Goal: Register for event/course

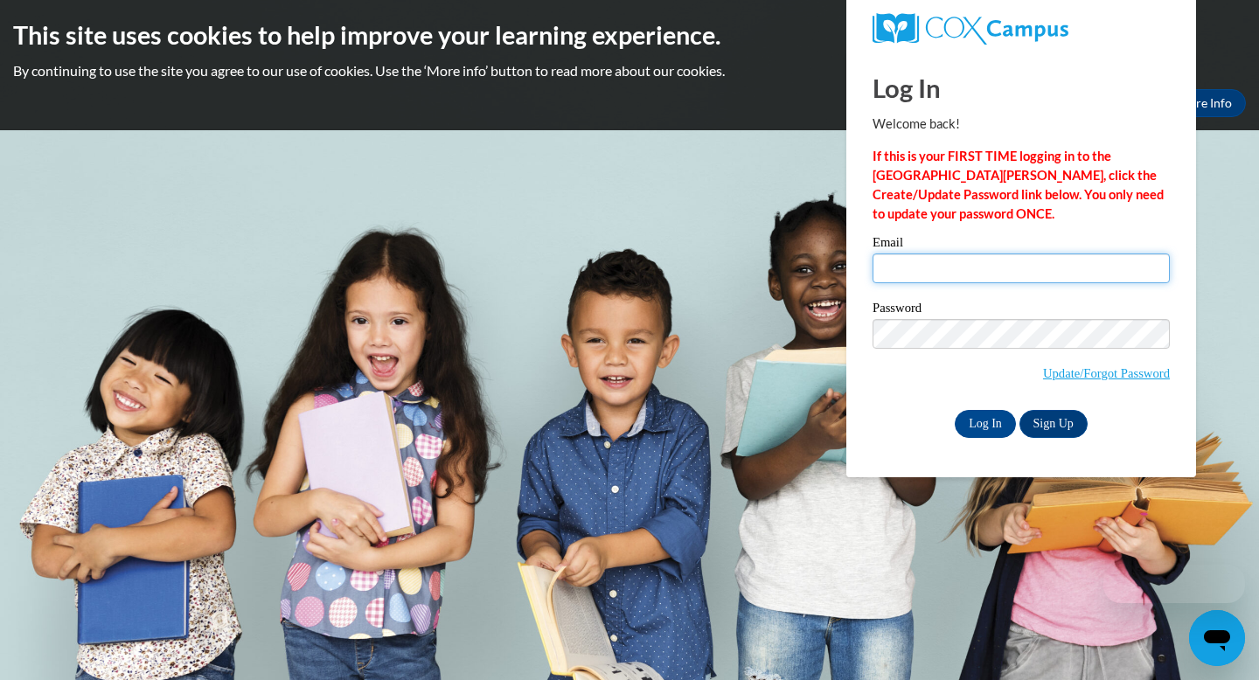
click at [993, 278] on input "Email" at bounding box center [1021, 269] width 297 height 30
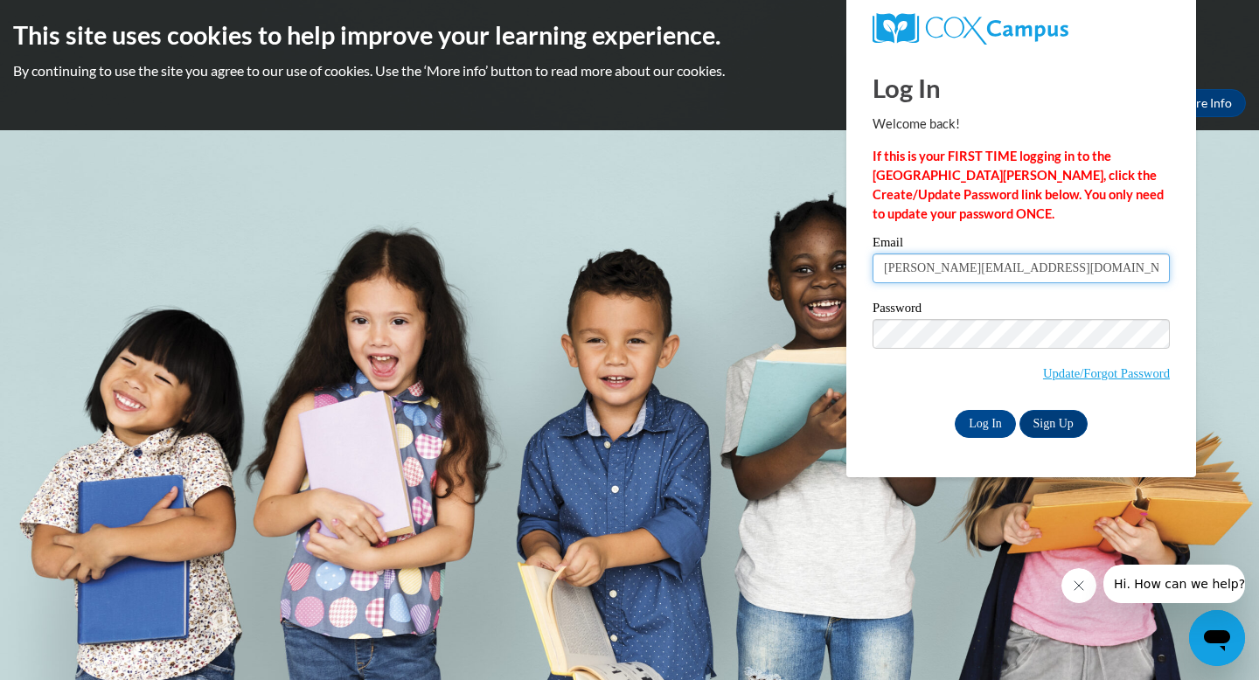
type input "elena@tinygiantschicago.com"
click at [990, 420] on input "Log In" at bounding box center [985, 424] width 61 height 28
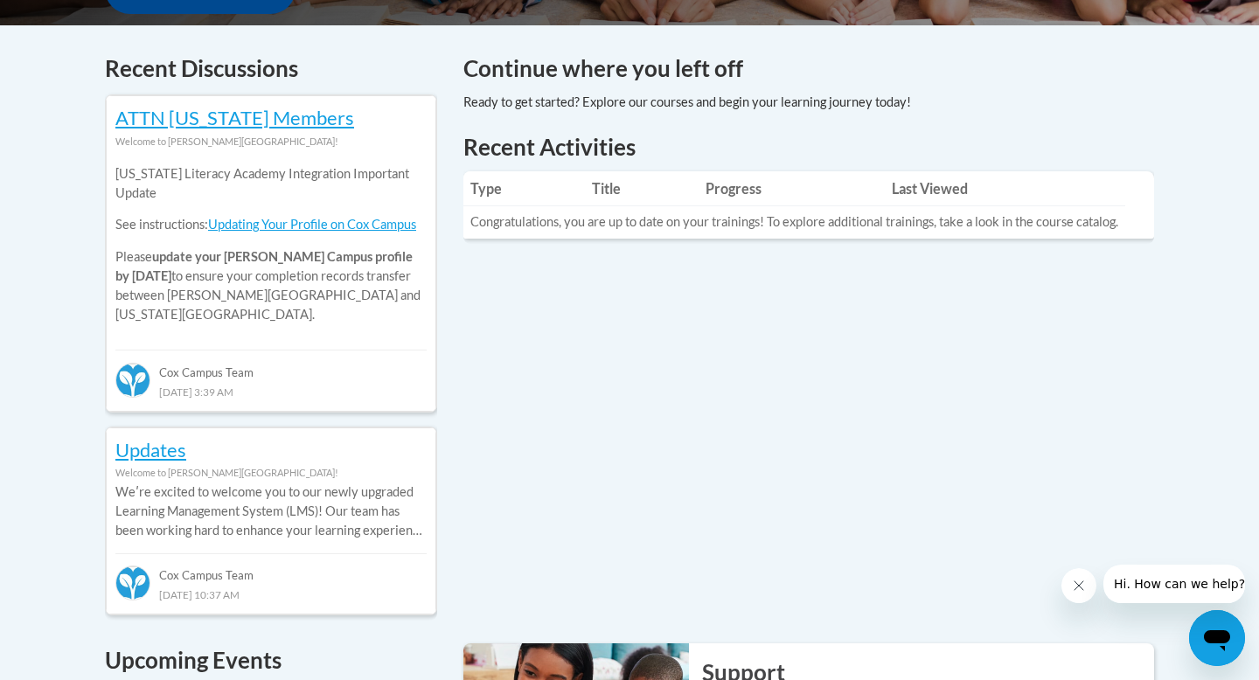
scroll to position [1, 0]
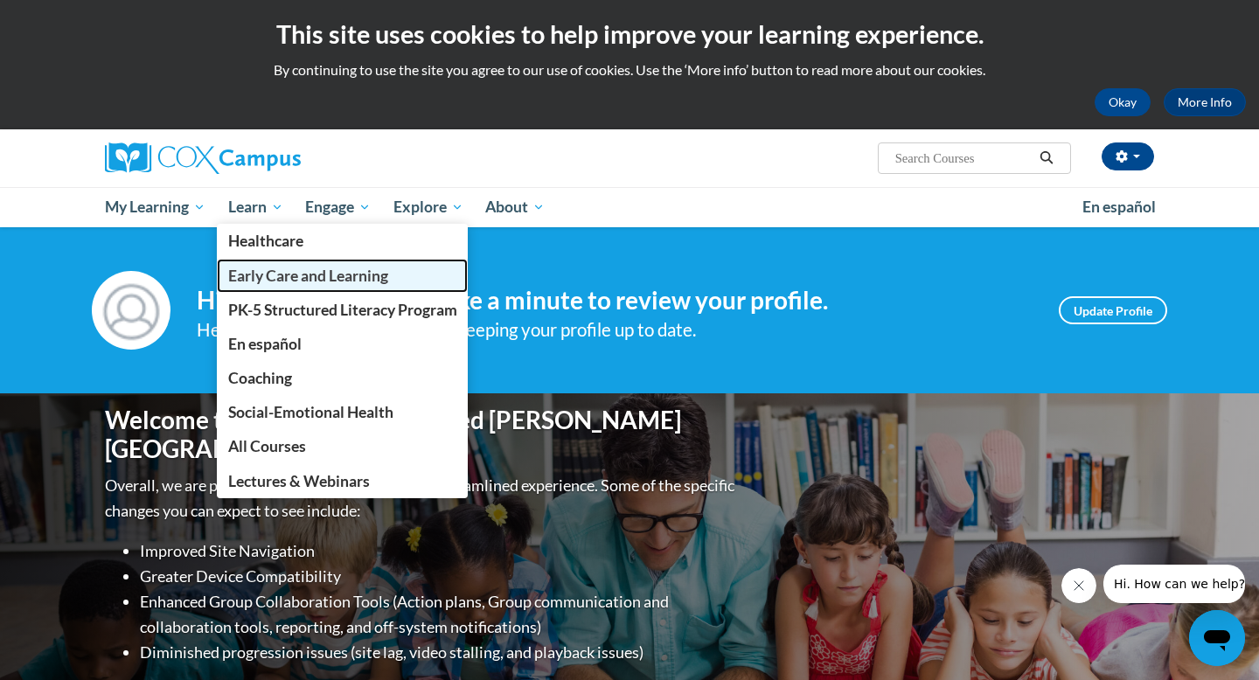
click at [253, 275] on span "Early Care and Learning" at bounding box center [308, 276] width 160 height 18
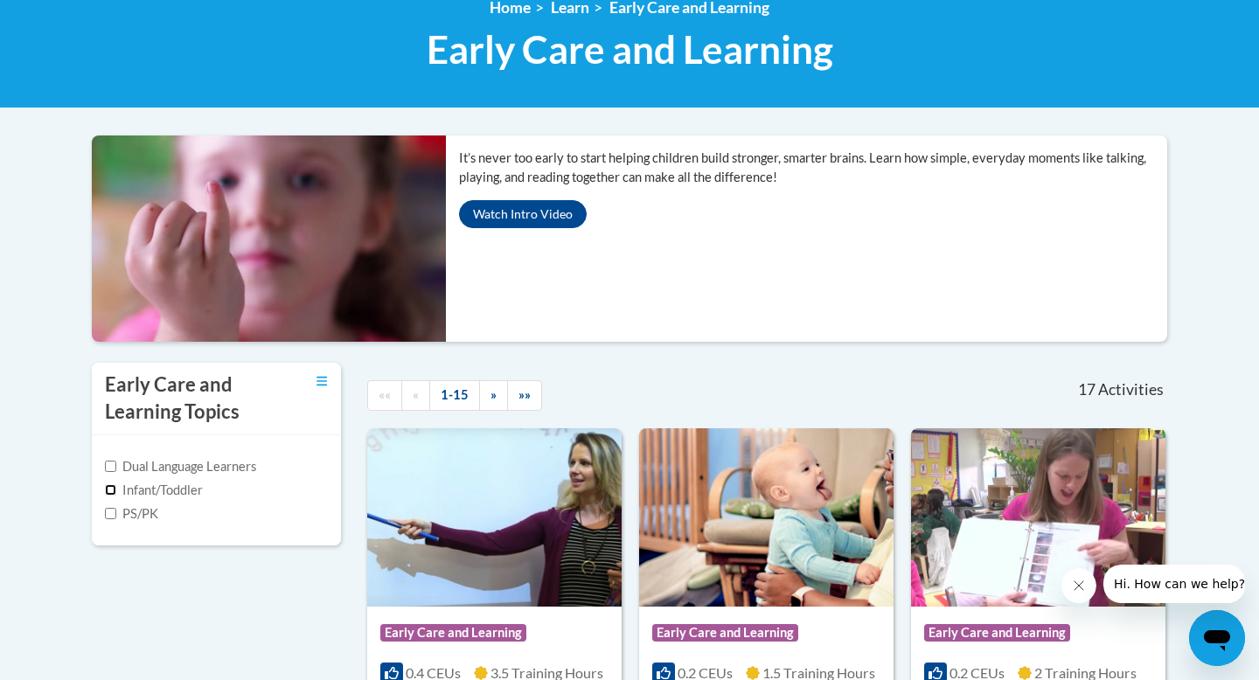
click at [109, 491] on input "Infant/Toddler" at bounding box center [110, 490] width 11 height 11
checkbox input "true"
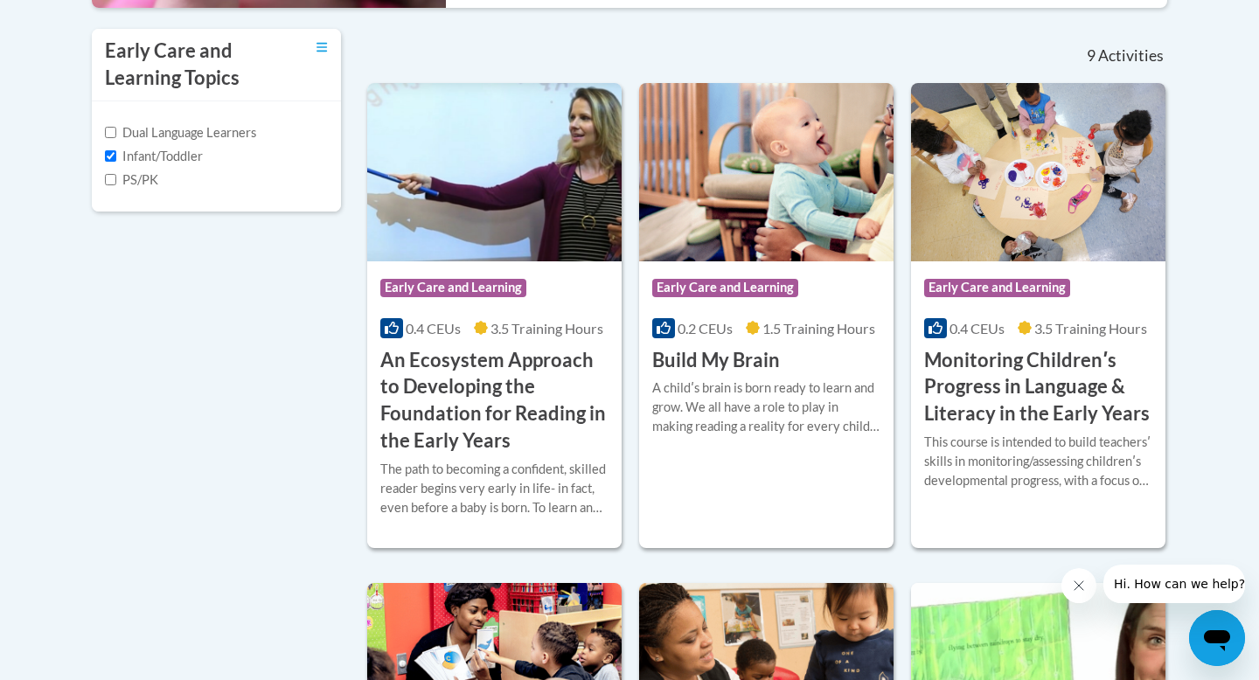
scroll to position [596, 0]
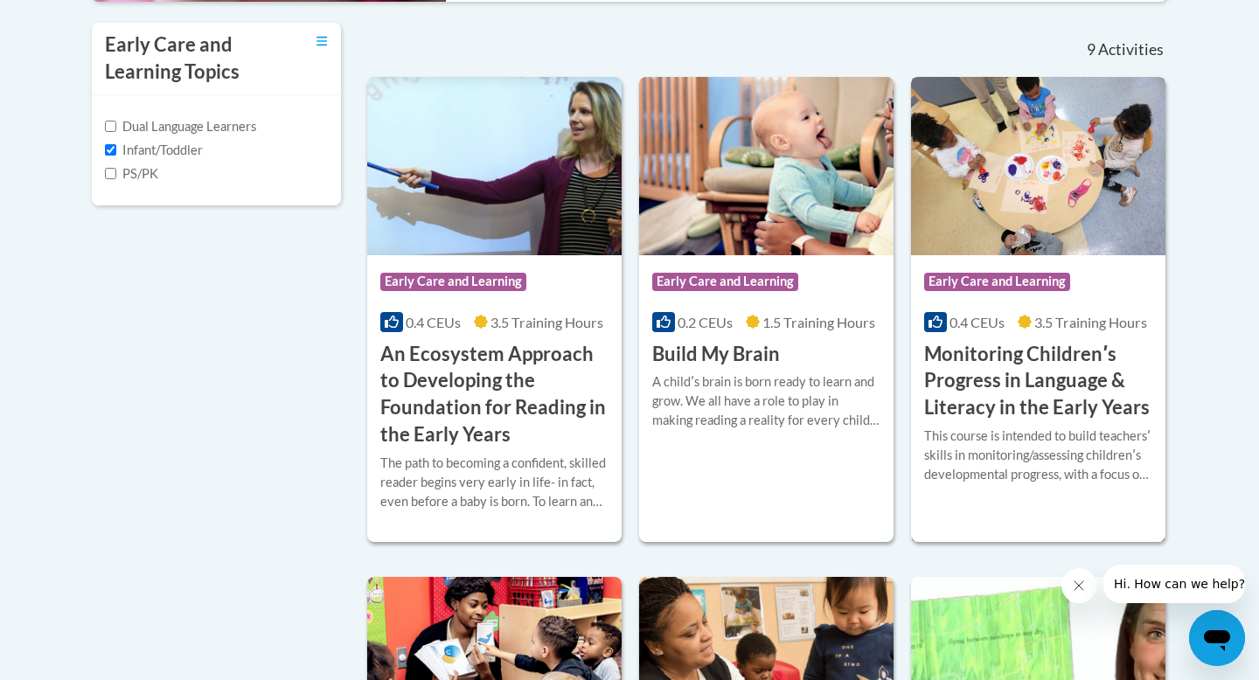
click at [1065, 386] on h3 "Monitoring Childrenʹs Progress in Language & Literacy in the Early Years" at bounding box center [1038, 381] width 228 height 80
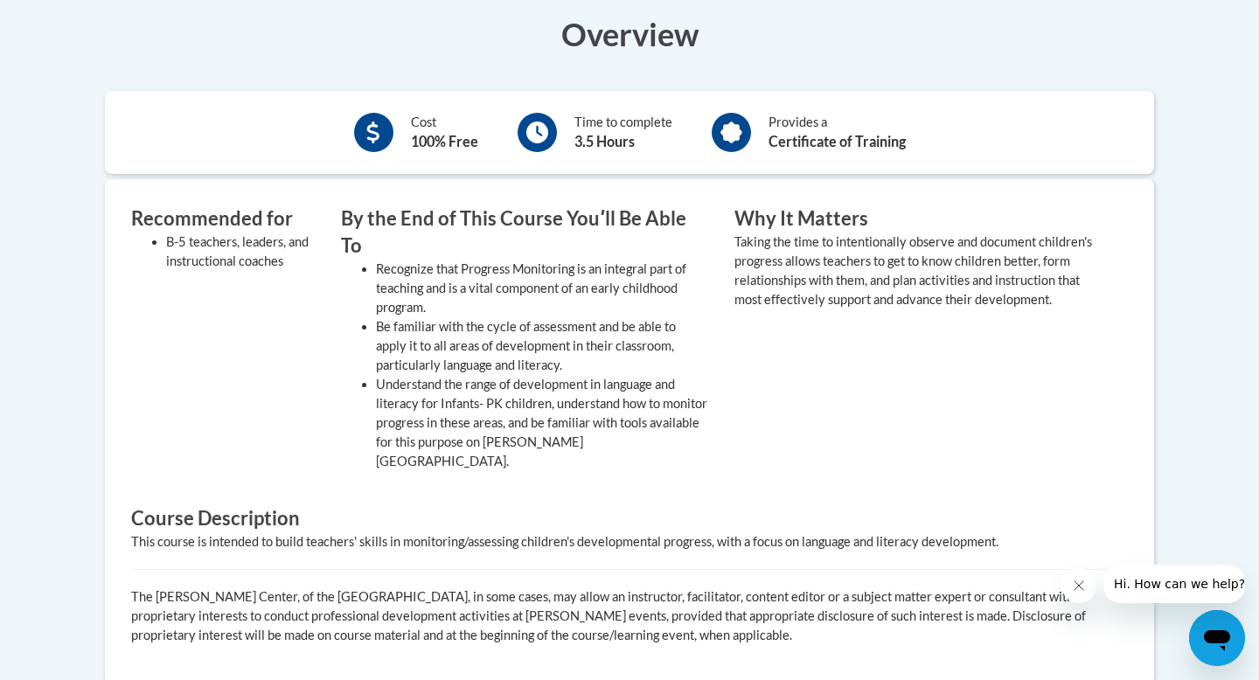
scroll to position [630, 0]
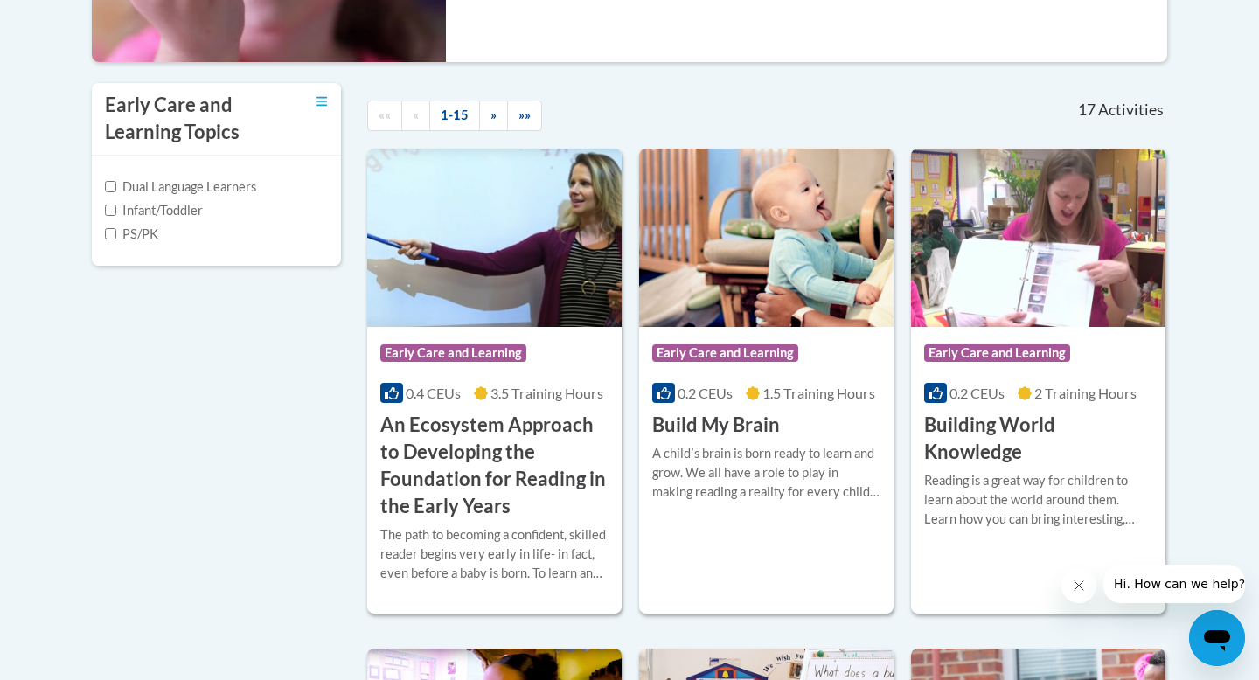
click at [114, 209] on input "Infant/Toddler" at bounding box center [110, 210] width 11 height 11
checkbox input "true"
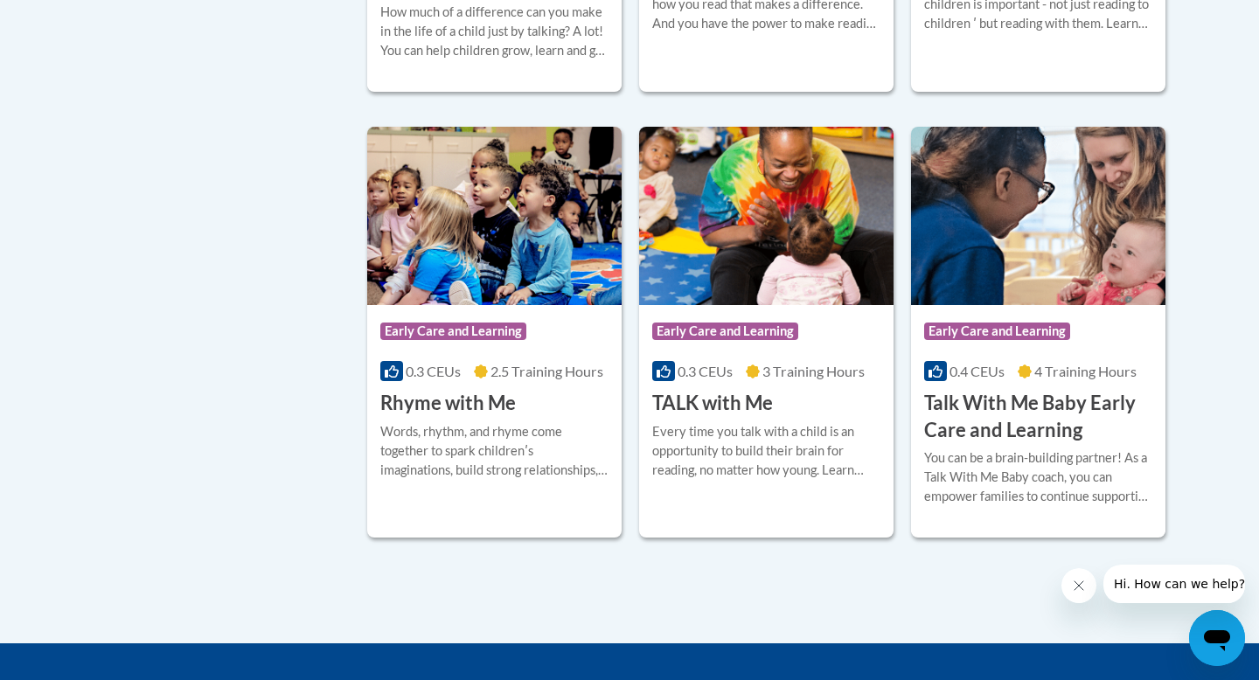
scroll to position [1527, 0]
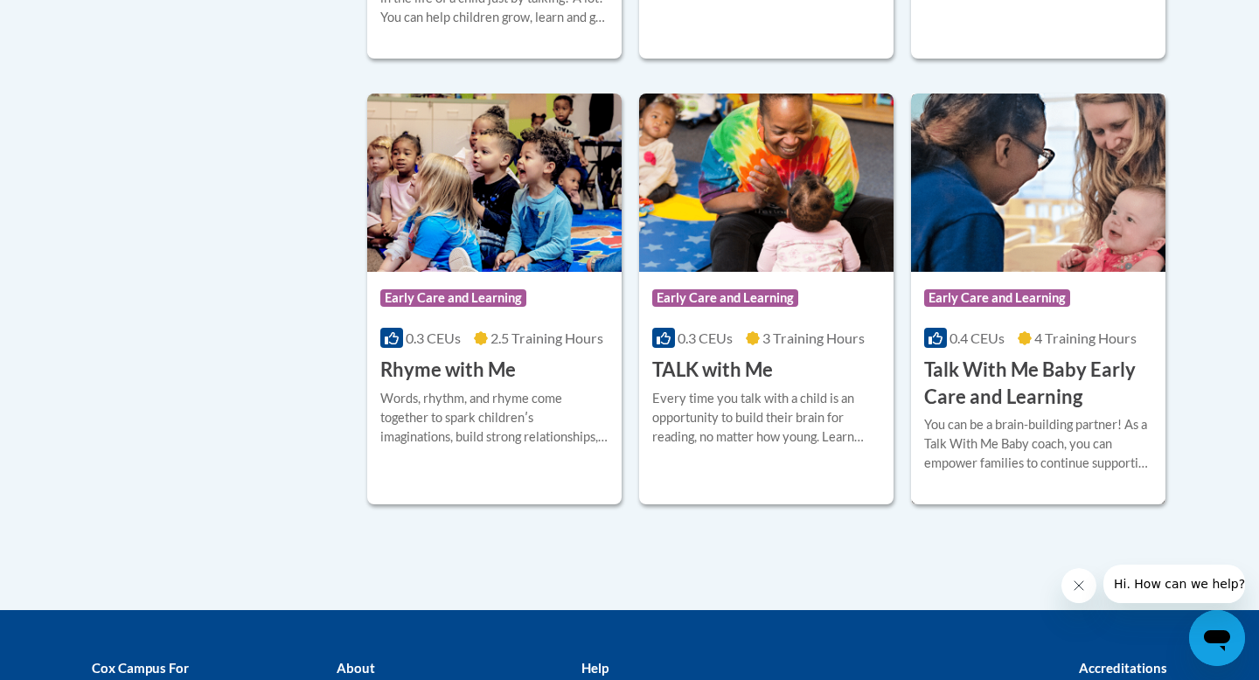
click at [975, 392] on h3 "Talk With Me Baby Early Care and Learning" at bounding box center [1038, 384] width 228 height 54
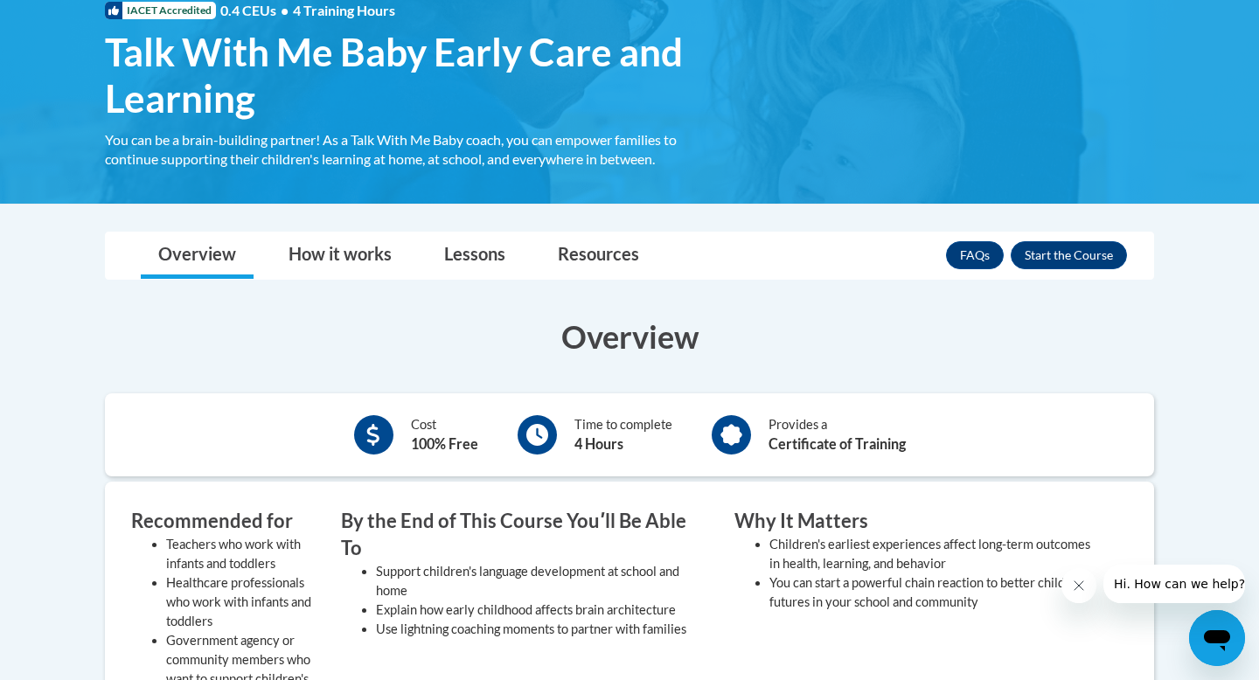
scroll to position [326, 0]
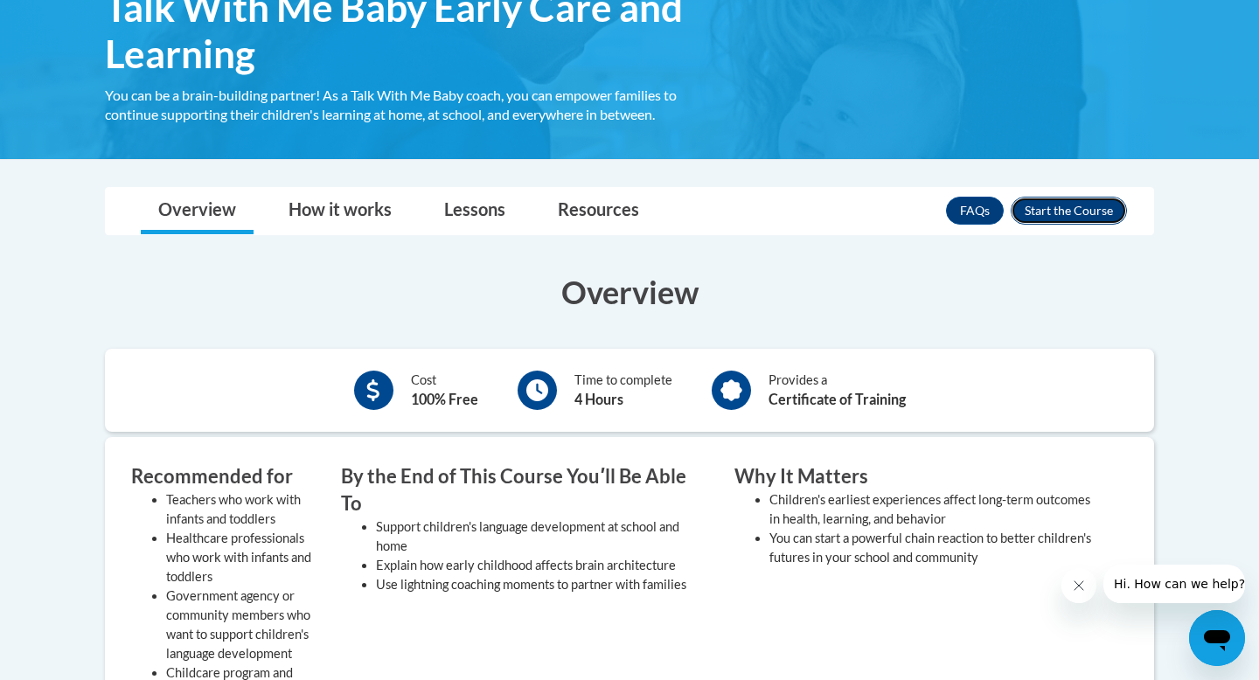
click at [1038, 211] on button "Enroll" at bounding box center [1069, 211] width 116 height 28
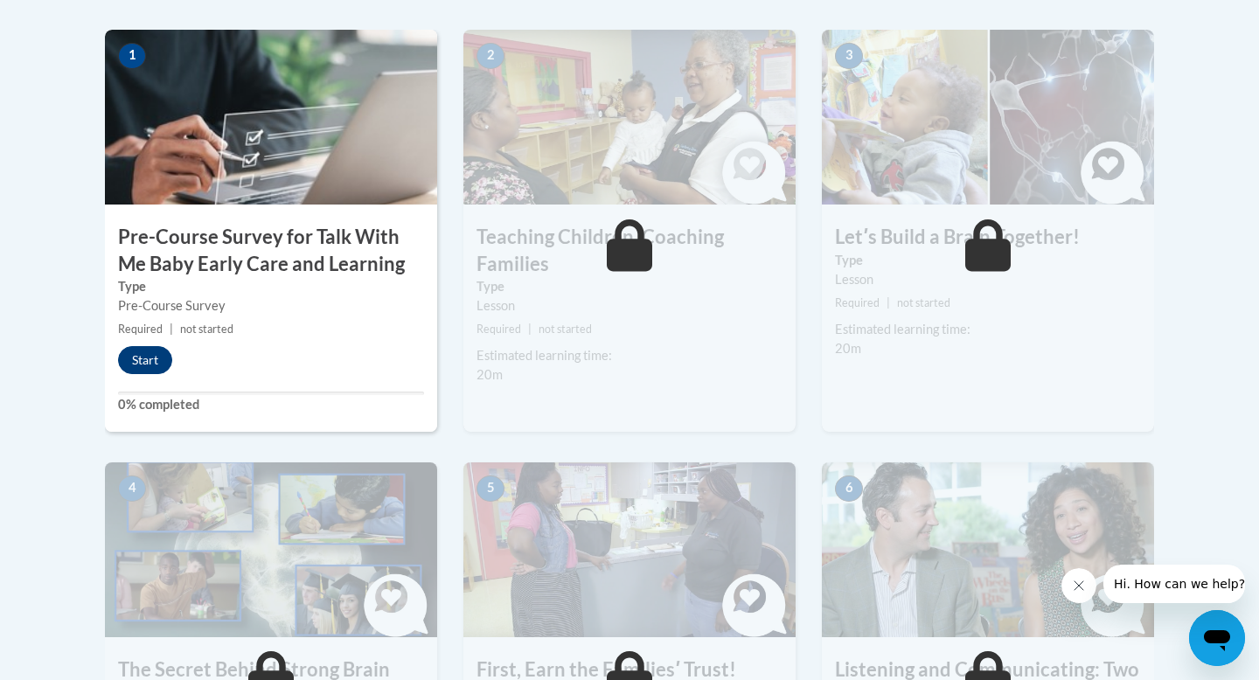
scroll to position [545, 0]
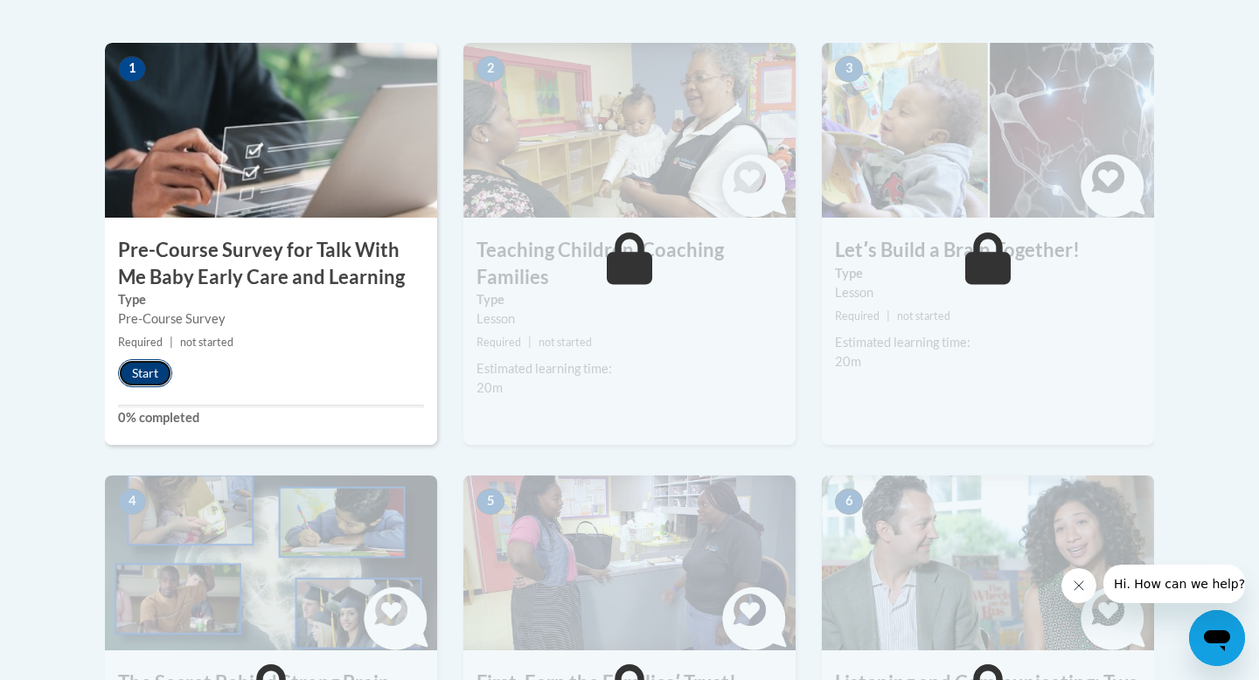
click at [144, 373] on button "Start" at bounding box center [145, 373] width 54 height 28
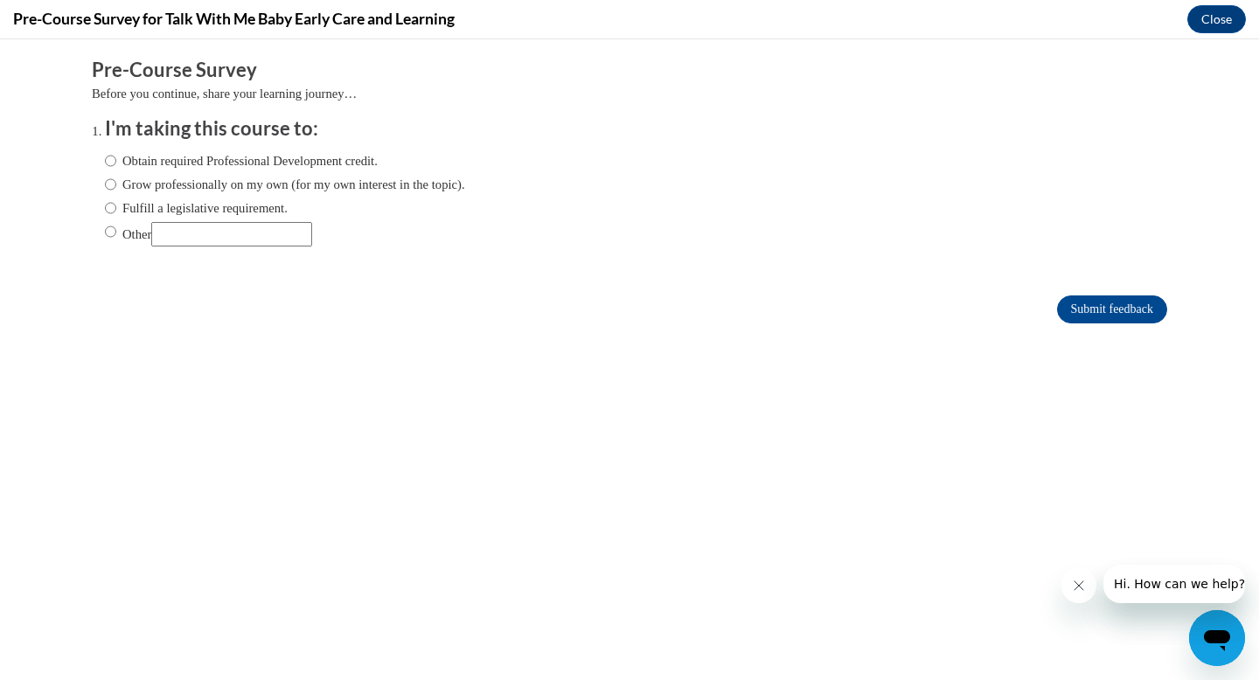
scroll to position [0, 0]
click at [233, 158] on label "Obtain required Professional Development credit." at bounding box center [241, 160] width 273 height 19
click at [116, 158] on input "Obtain required Professional Development credit." at bounding box center [110, 160] width 11 height 19
radio input "true"
click at [1099, 314] on input "Submit feedback" at bounding box center [1112, 310] width 110 height 28
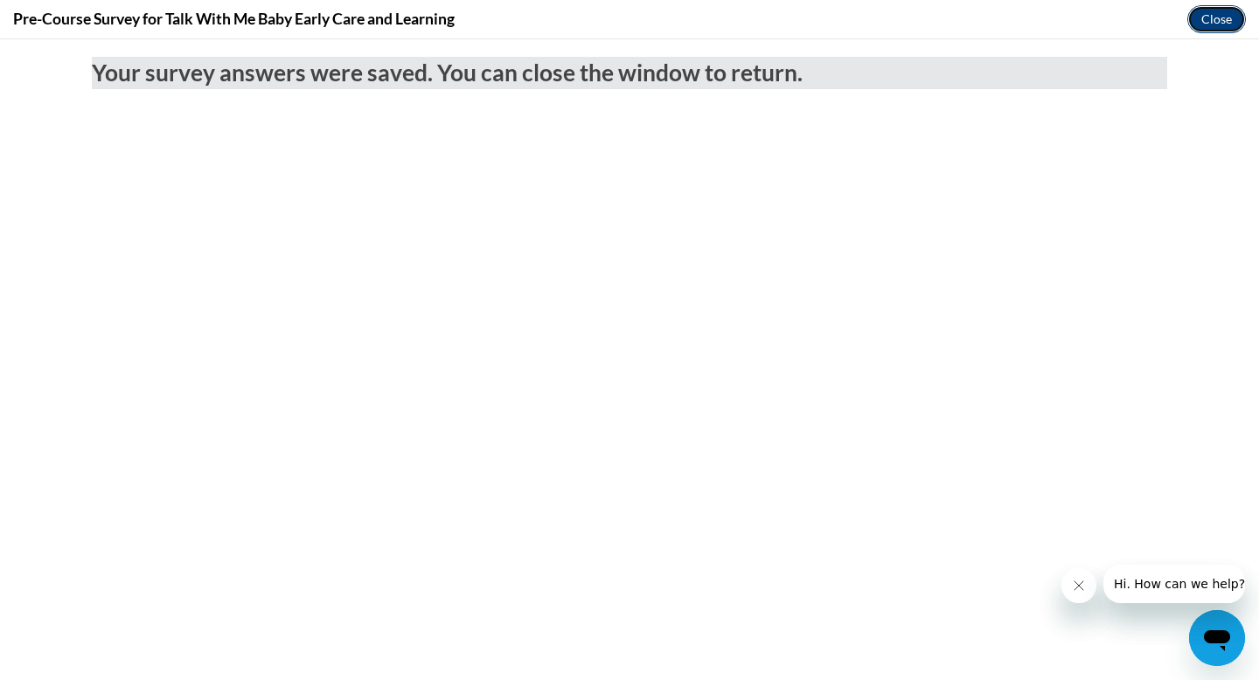
click at [1214, 18] on button "Close" at bounding box center [1217, 19] width 59 height 28
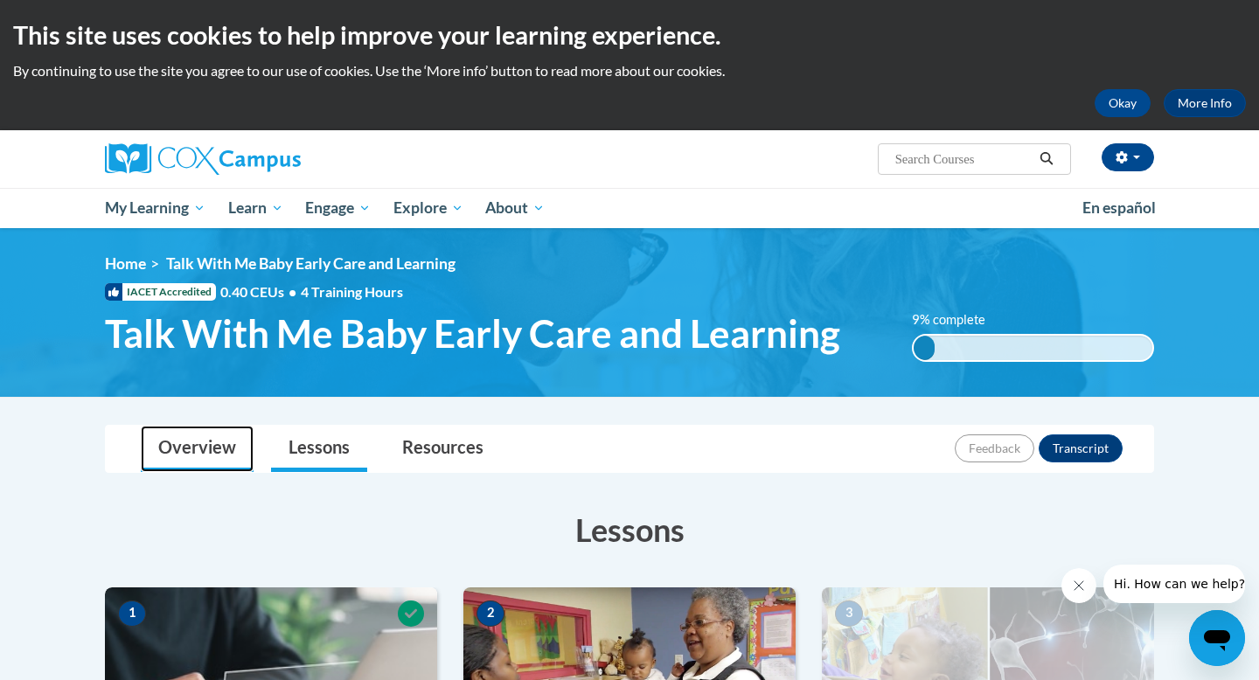
click at [216, 444] on link "Overview" at bounding box center [197, 449] width 113 height 46
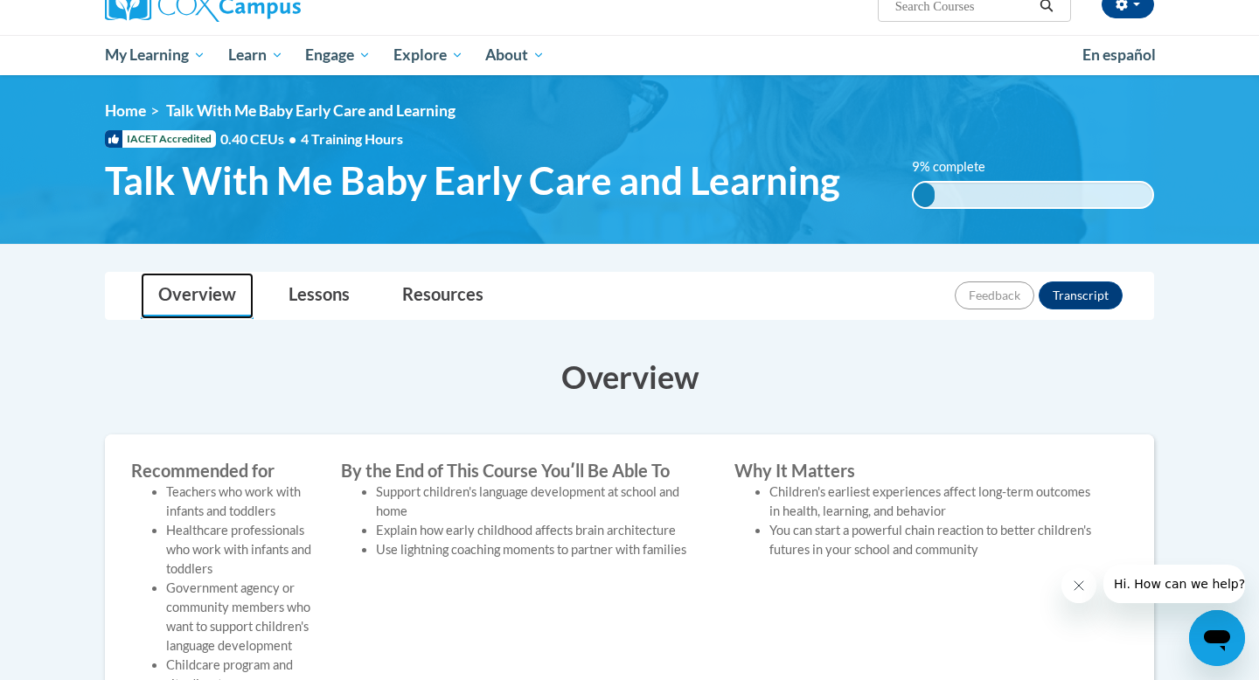
scroll to position [155, 0]
